Goal: Information Seeking & Learning: Learn about a topic

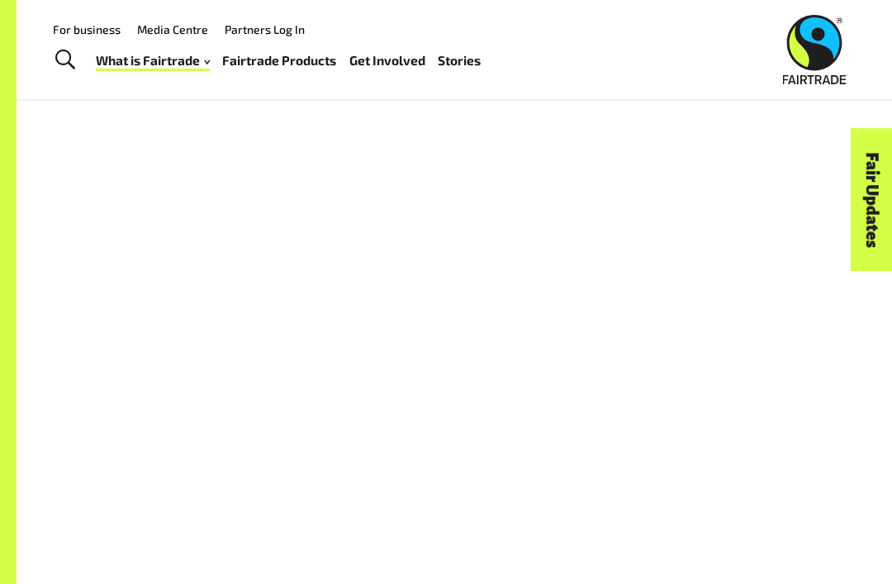
scroll to position [1222, 0]
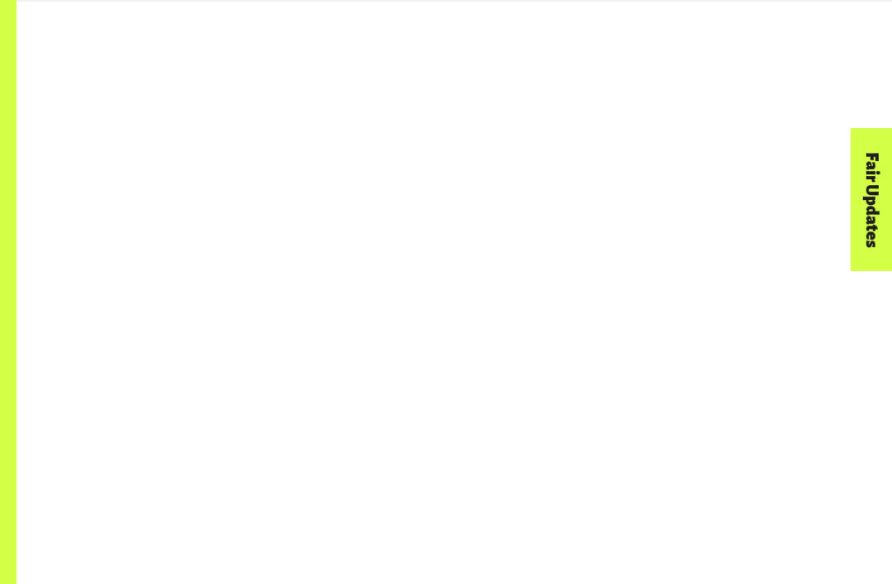
click at [121, 203] on div at bounding box center [454, 343] width 793 height 516
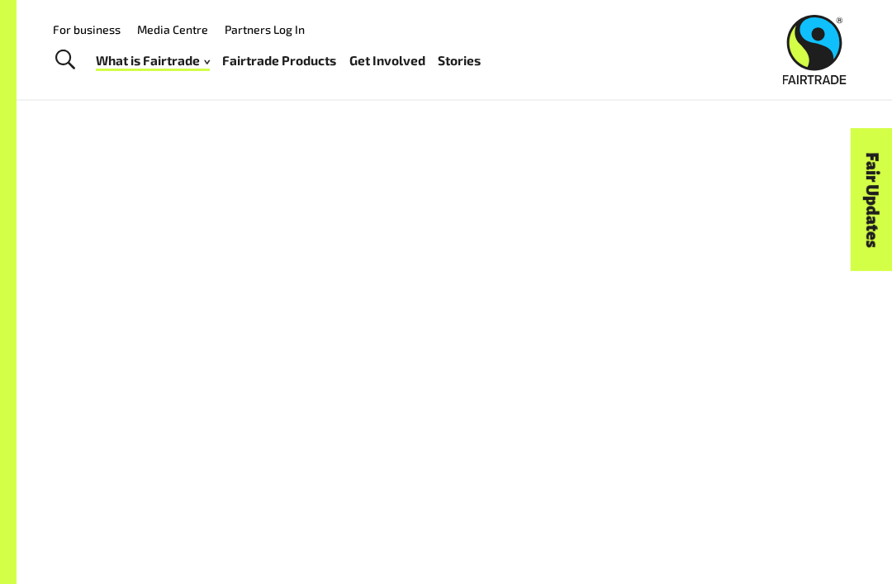
click at [142, 162] on div at bounding box center [454, 343] width 793 height 516
click at [192, 263] on div at bounding box center [454, 343] width 529 height 516
click at [125, 332] on div at bounding box center [454, 485] width 793 height 516
click at [139, 283] on div at bounding box center [454, 485] width 793 height 516
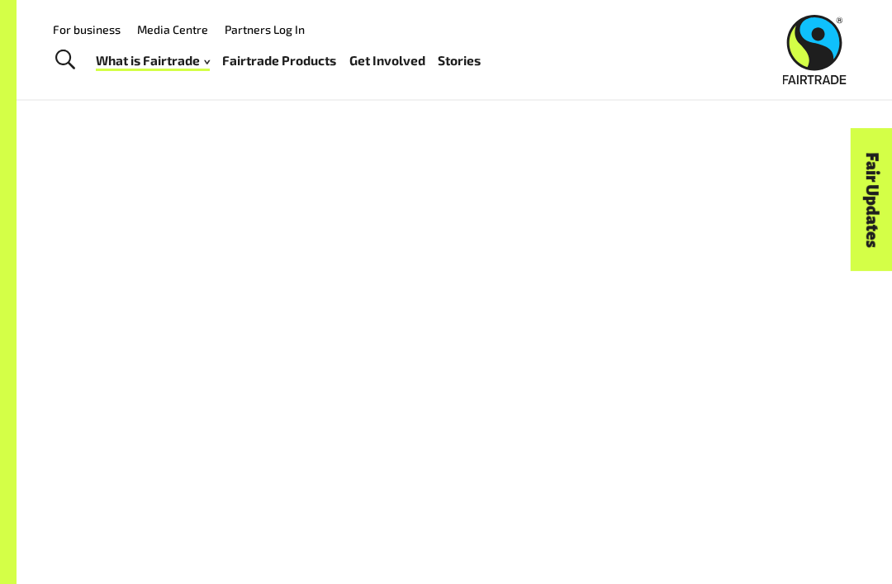
click at [87, 325] on div at bounding box center [454, 485] width 793 height 516
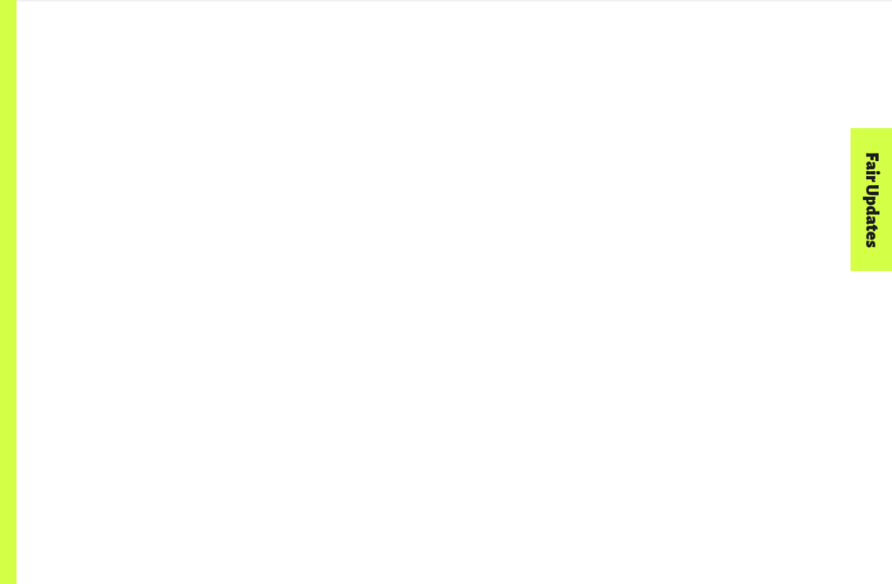
scroll to position [1278, 0]
click at [86, 239] on div at bounding box center [454, 288] width 793 height 516
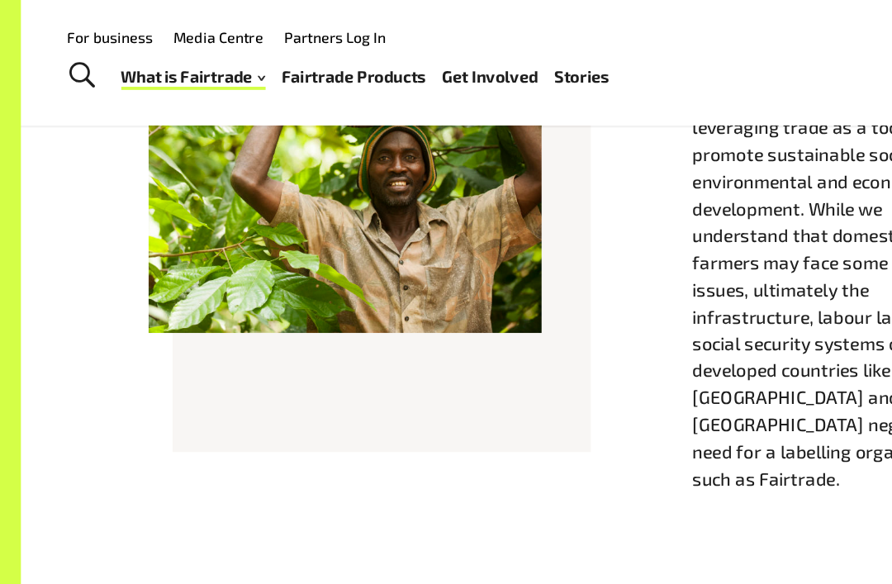
scroll to position [510, 0]
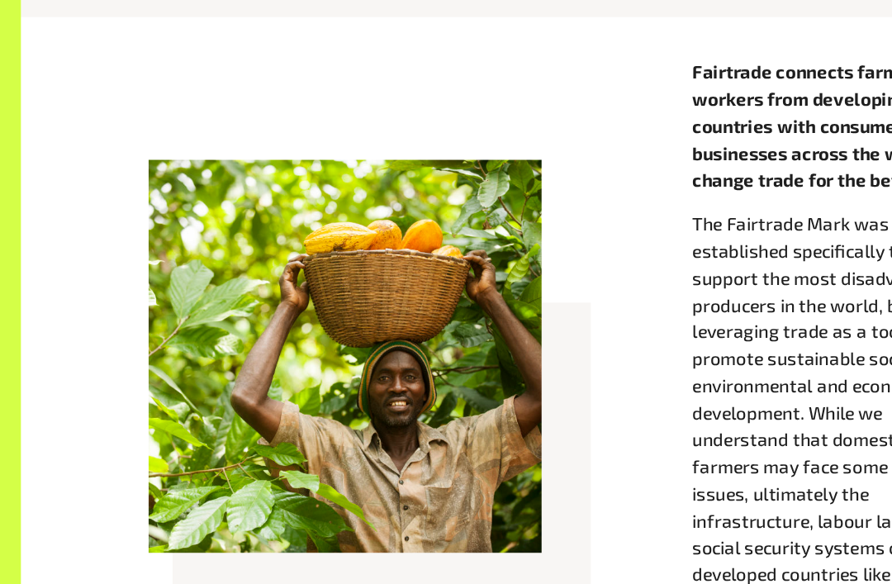
click at [292, 250] on div at bounding box center [272, 356] width 311 height 311
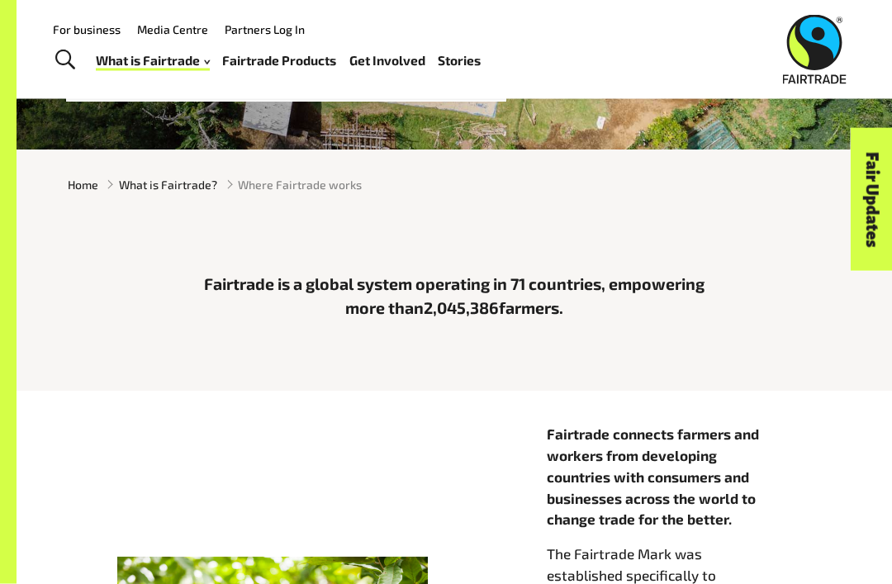
scroll to position [0, 0]
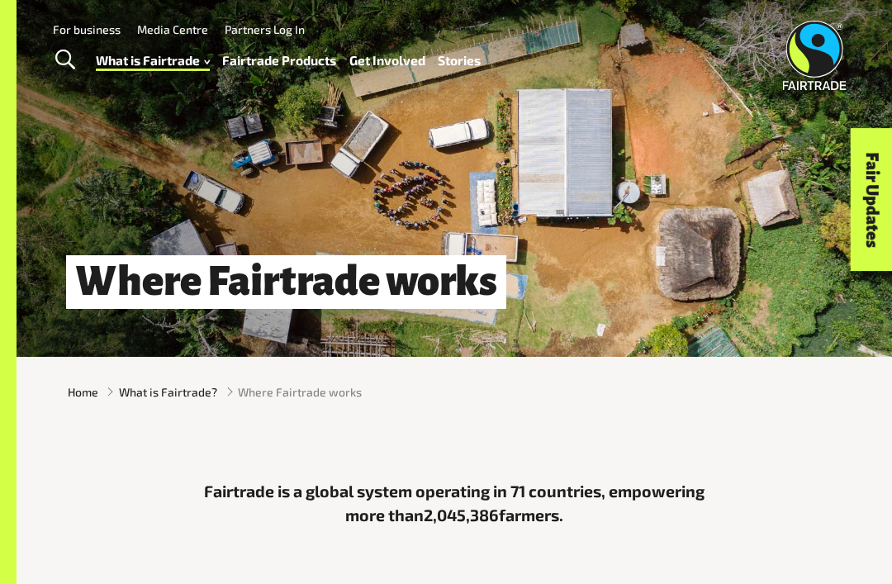
click at [627, 199] on div "Where Fairtrade works" at bounding box center [454, 178] width 875 height 357
click at [547, 148] on div "Where Fairtrade works" at bounding box center [454, 178] width 875 height 357
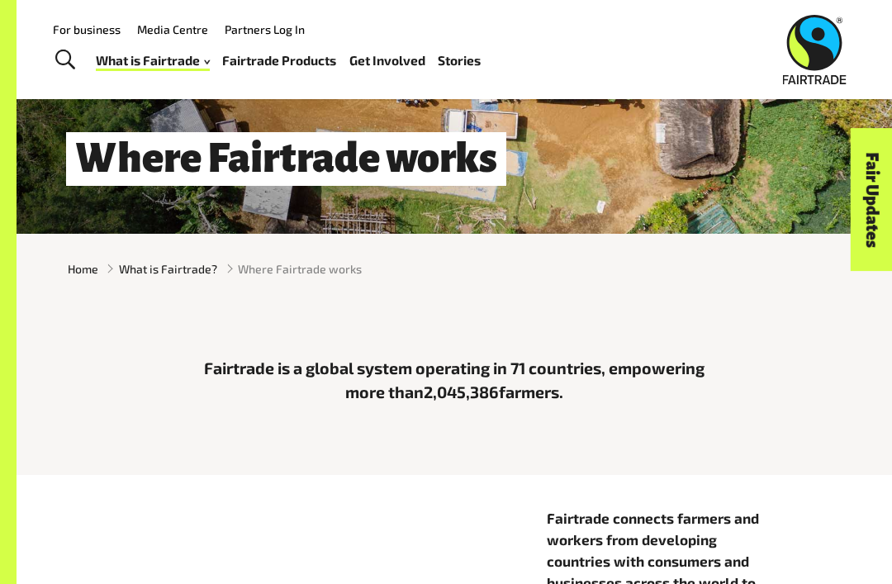
scroll to position [122, 0]
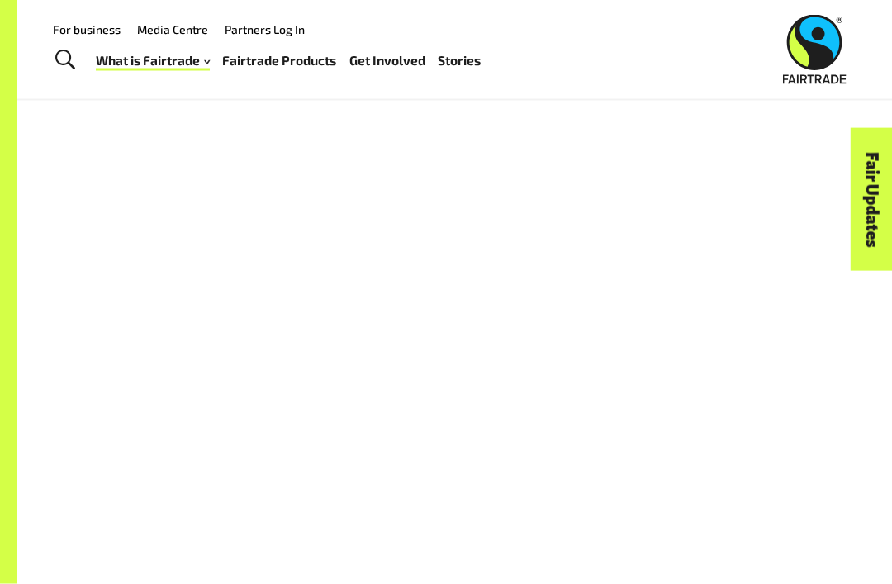
scroll to position [1078, 0]
